Goal: Task Accomplishment & Management: Use online tool/utility

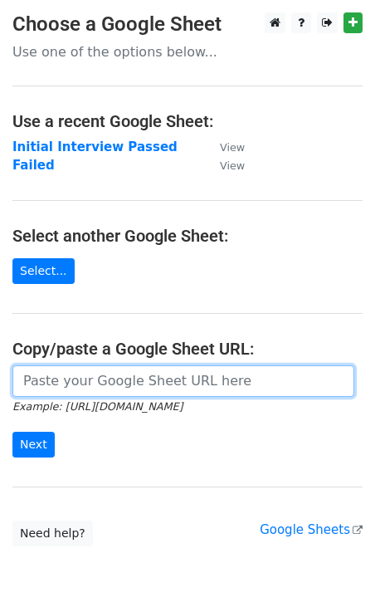
click at [201, 383] on input "url" at bounding box center [183, 381] width 342 height 32
paste input "https://docs.google.com/spreadsheets/d/15tLW_YoZOt_DSEjCzzetO9qoCPkmpbKM_Cd_DS7…"
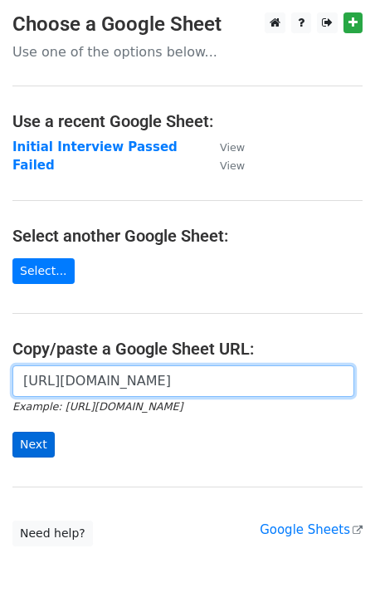
type input "https://docs.google.com/spreadsheets/d/15tLW_YoZOt_DSEjCzzetO9qoCPkmpbKM_Cd_DS7…"
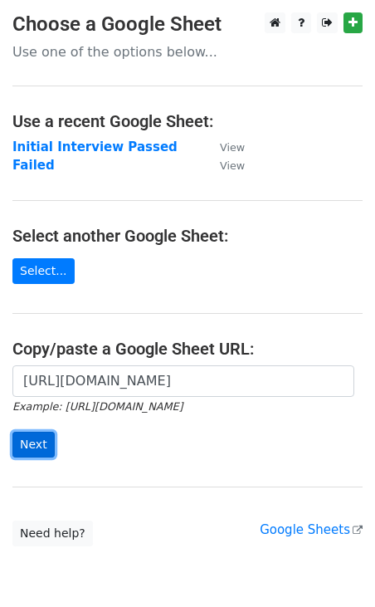
click at [33, 448] on input "Next" at bounding box center [33, 445] width 42 height 26
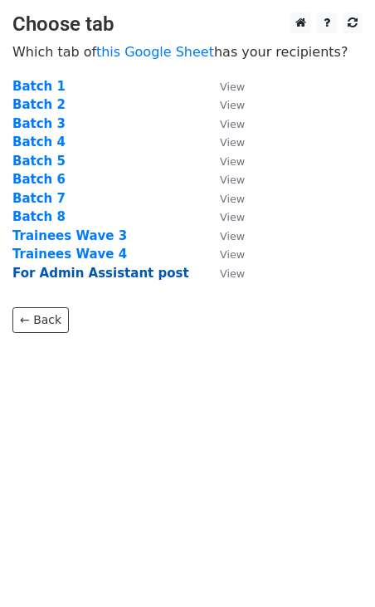
click at [92, 277] on strong "For Admin Assistant post" at bounding box center [100, 273] width 177 height 15
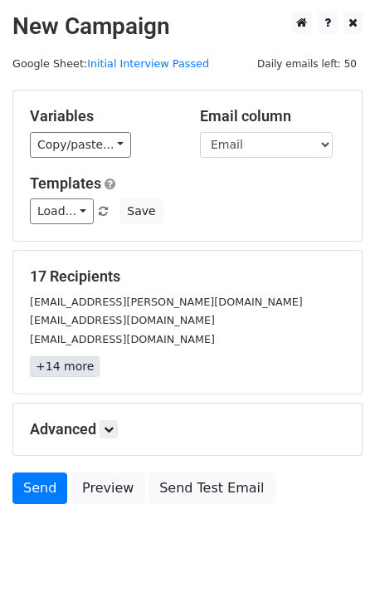
click at [53, 370] on link "+14 more" at bounding box center [65, 366] width 70 height 21
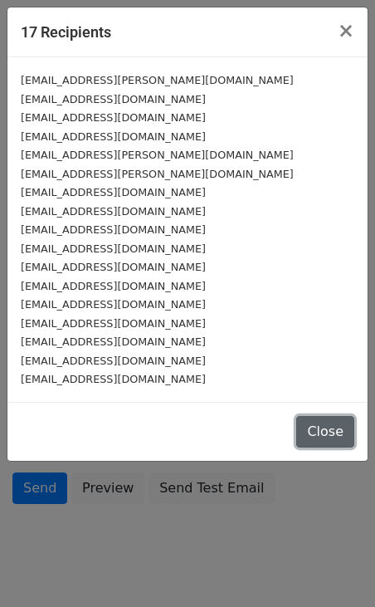
click at [336, 430] on button "Close" at bounding box center [325, 432] width 58 height 32
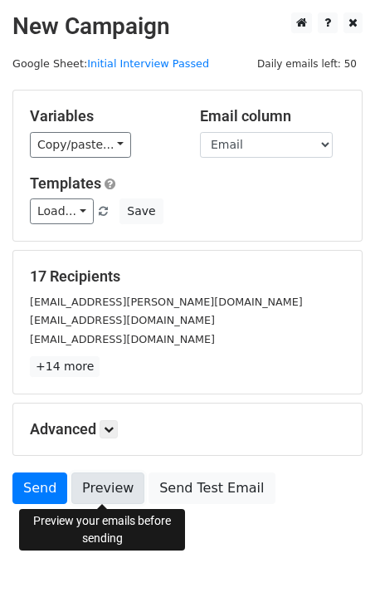
click at [102, 490] on link "Preview" at bounding box center [107, 488] width 73 height 32
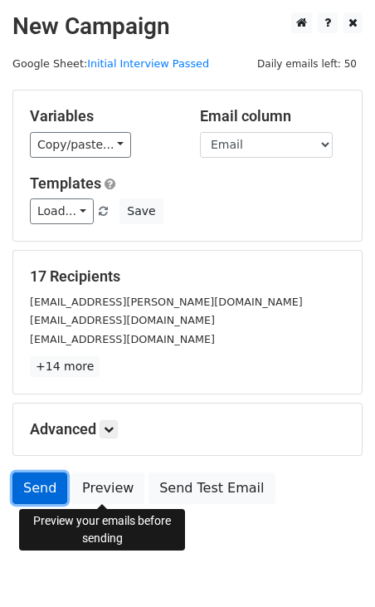
click at [34, 491] on link "Send" at bounding box center [39, 488] width 55 height 32
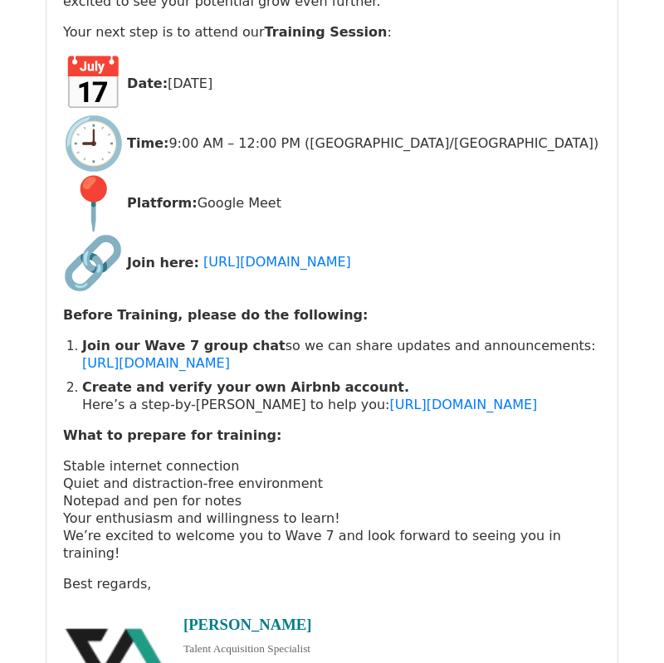
scroll to position [5370, 0]
